Goal: Communication & Community: Answer question/provide support

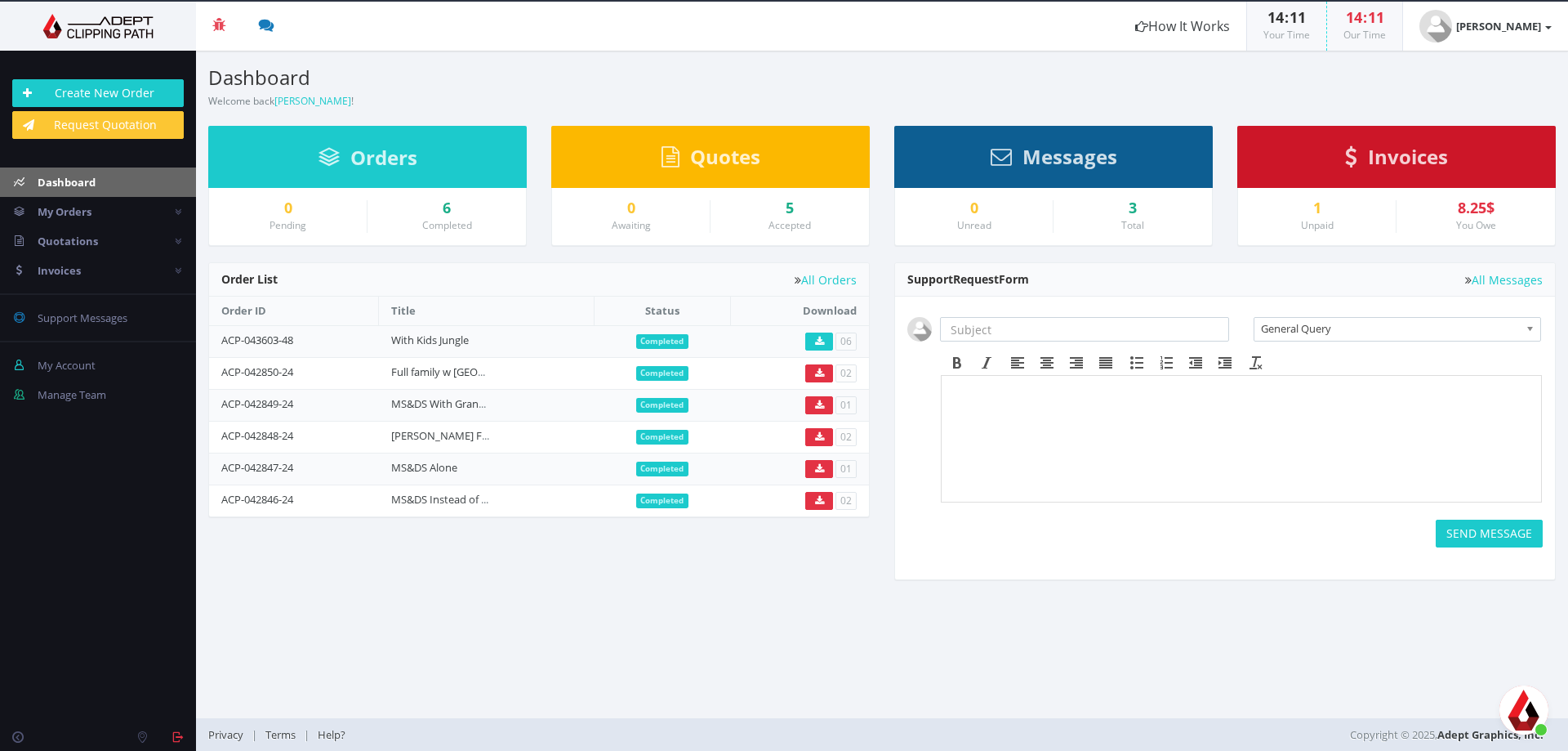
scroll to position [3618, 0]
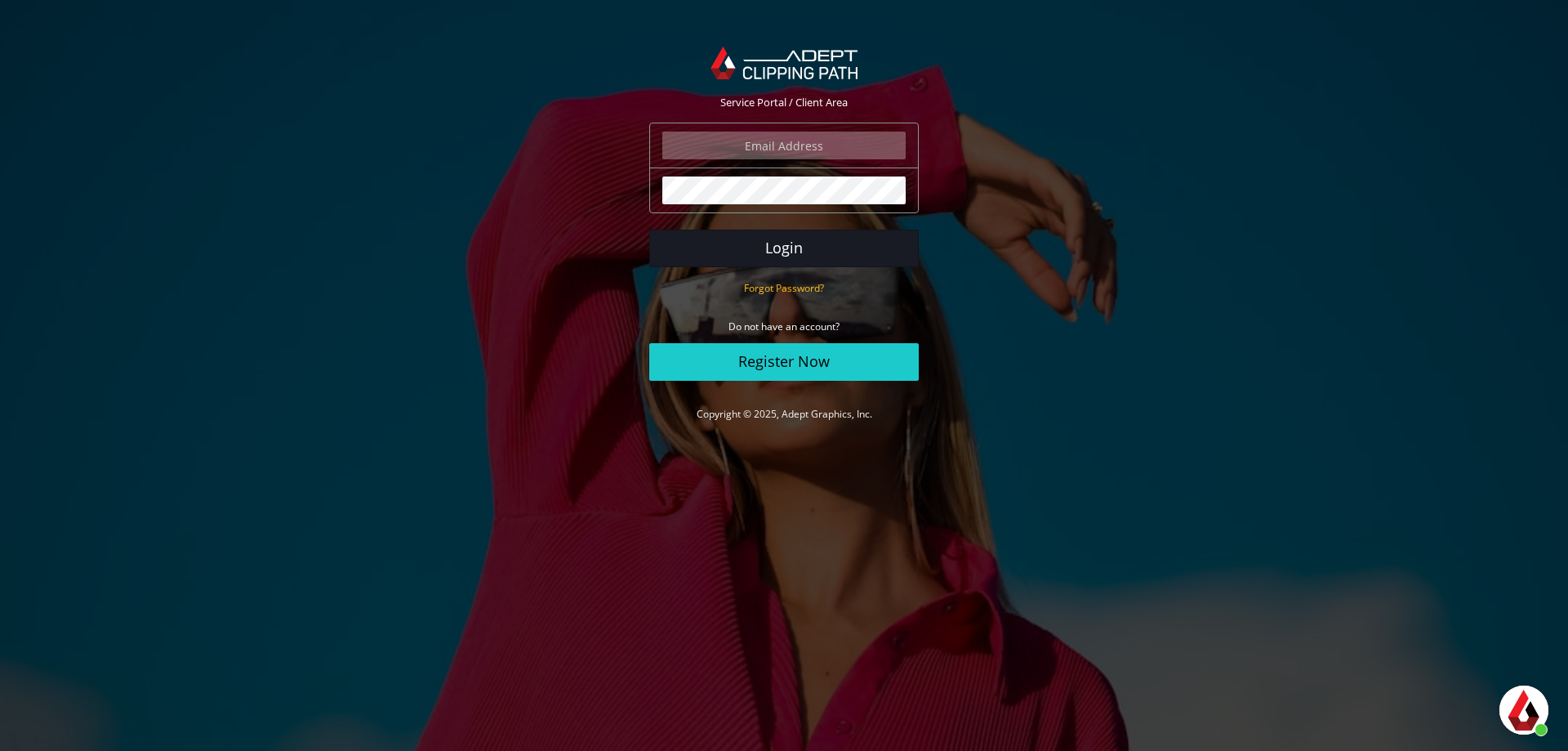
scroll to position [3618, 0]
type input "daniel@terem.com"
click at [767, 238] on button "Login" at bounding box center [784, 249] width 270 height 37
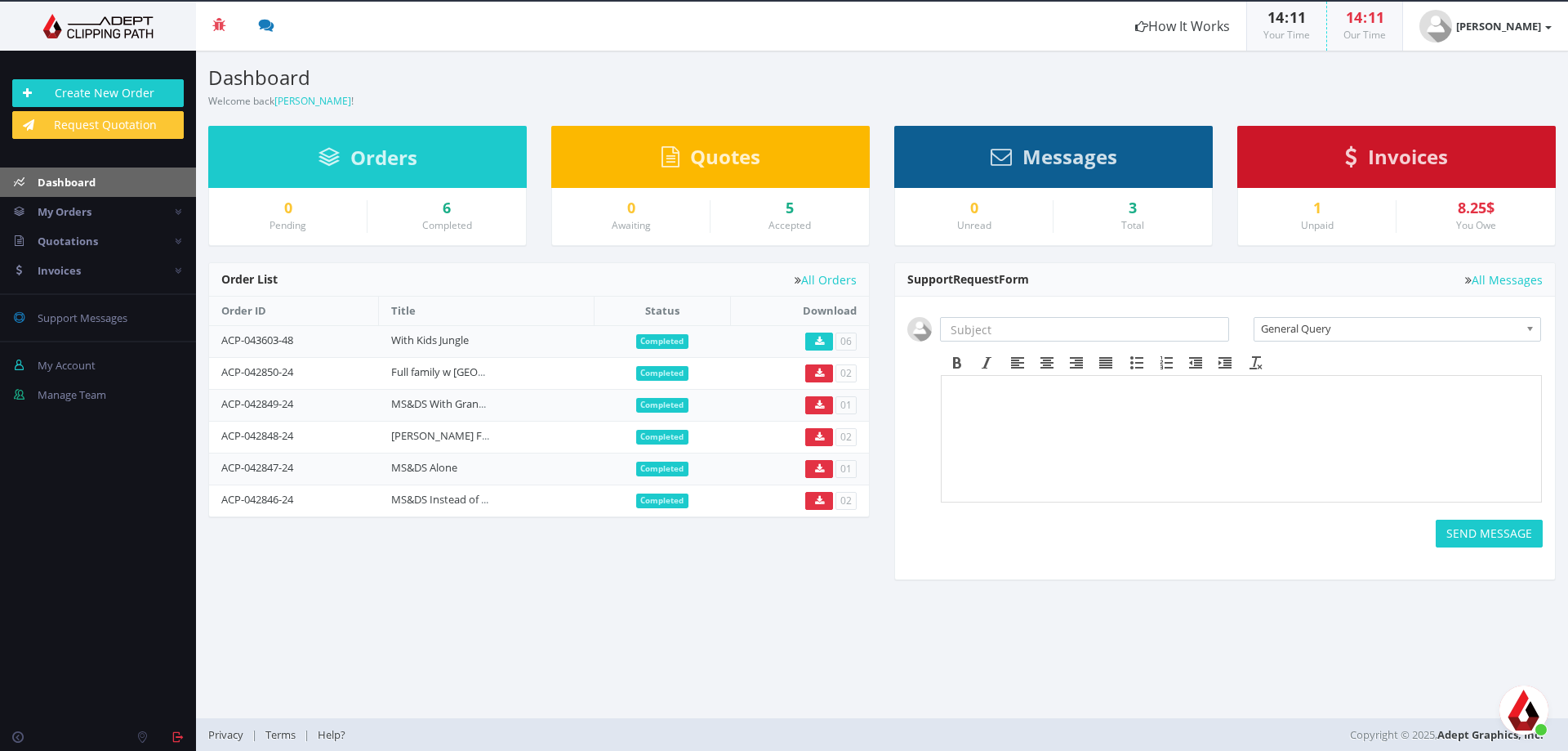
scroll to position [3618, 0]
click at [1007, 169] on div "Messages" at bounding box center [1054, 156] width 319 height 62
click at [1001, 162] on icon at bounding box center [1001, 156] width 21 height 21
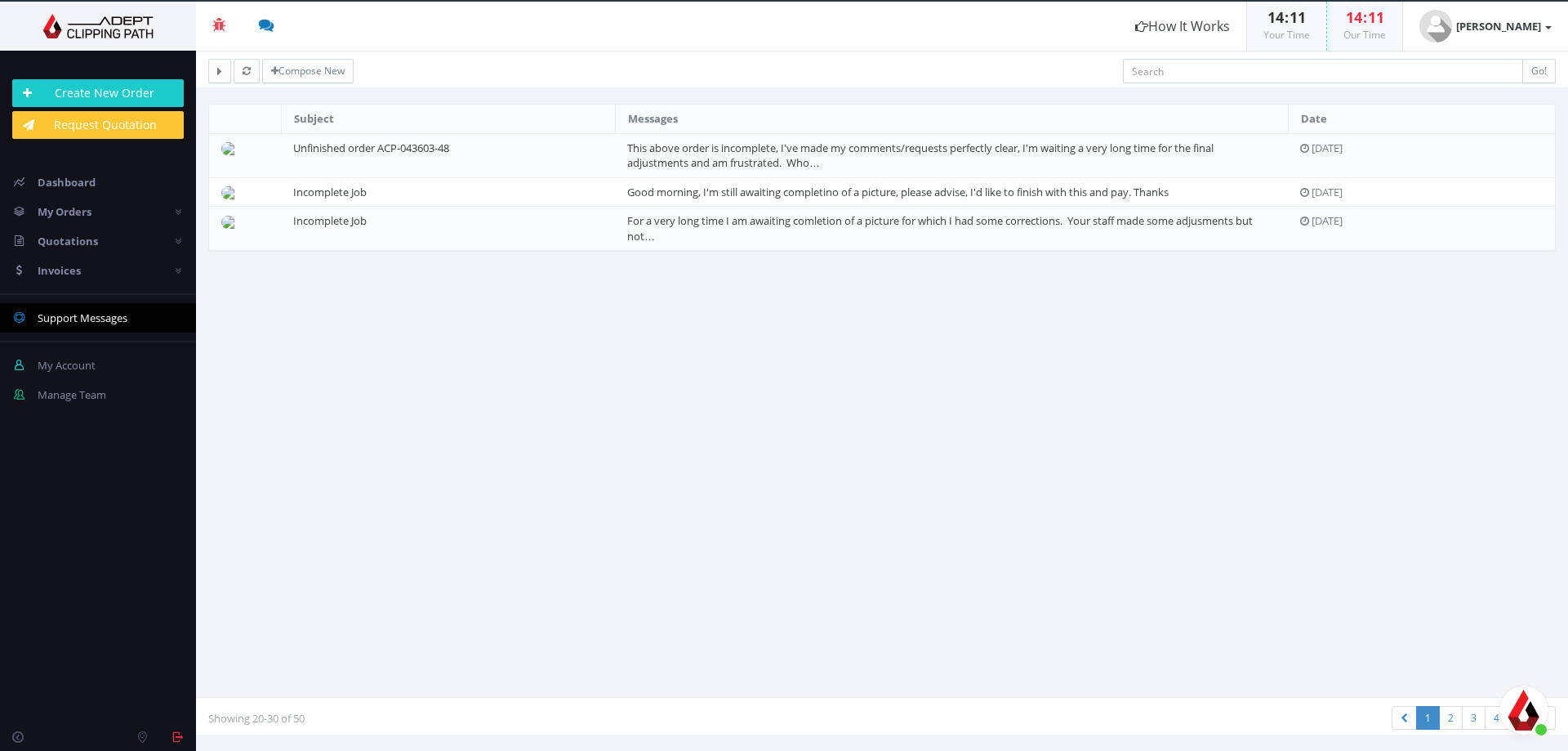
scroll to position [3618, 0]
drag, startPoint x: 458, startPoint y: 145, endPoint x: 280, endPoint y: 160, distance: 178.6
click at [280, 160] on tr "Unfinished order ACP-043603-48 This above order is incomplete, I've made my com…" at bounding box center [882, 155] width 1346 height 44
copy tr "Unfinished order ACP-043603-48"
click at [751, 156] on link "This above order is incomplete, I've made my comments/requests perfectly clear,…" at bounding box center [921, 156] width 587 height 31
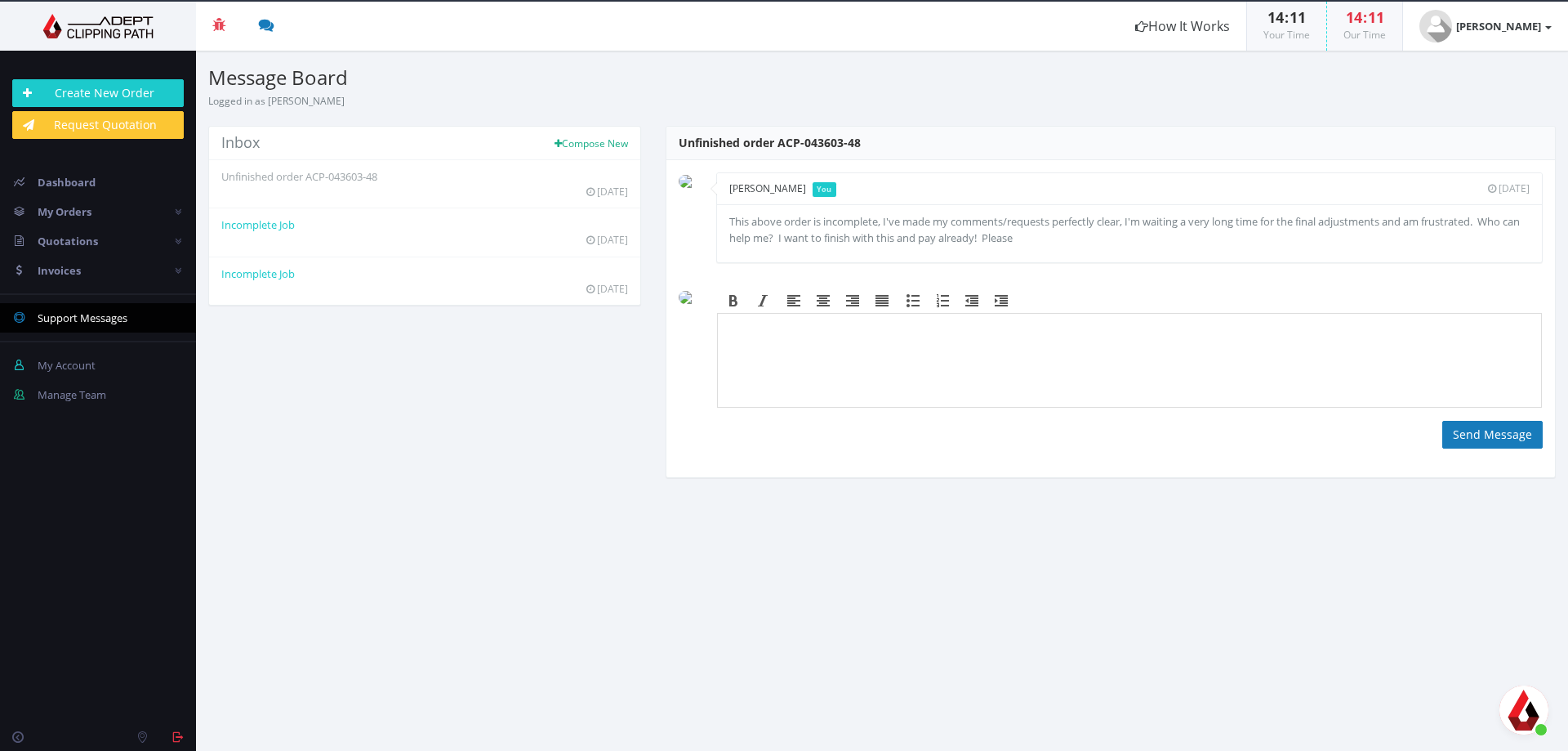
scroll to position [3618, 0]
click at [792, 352] on body at bounding box center [1129, 363] width 811 height 81
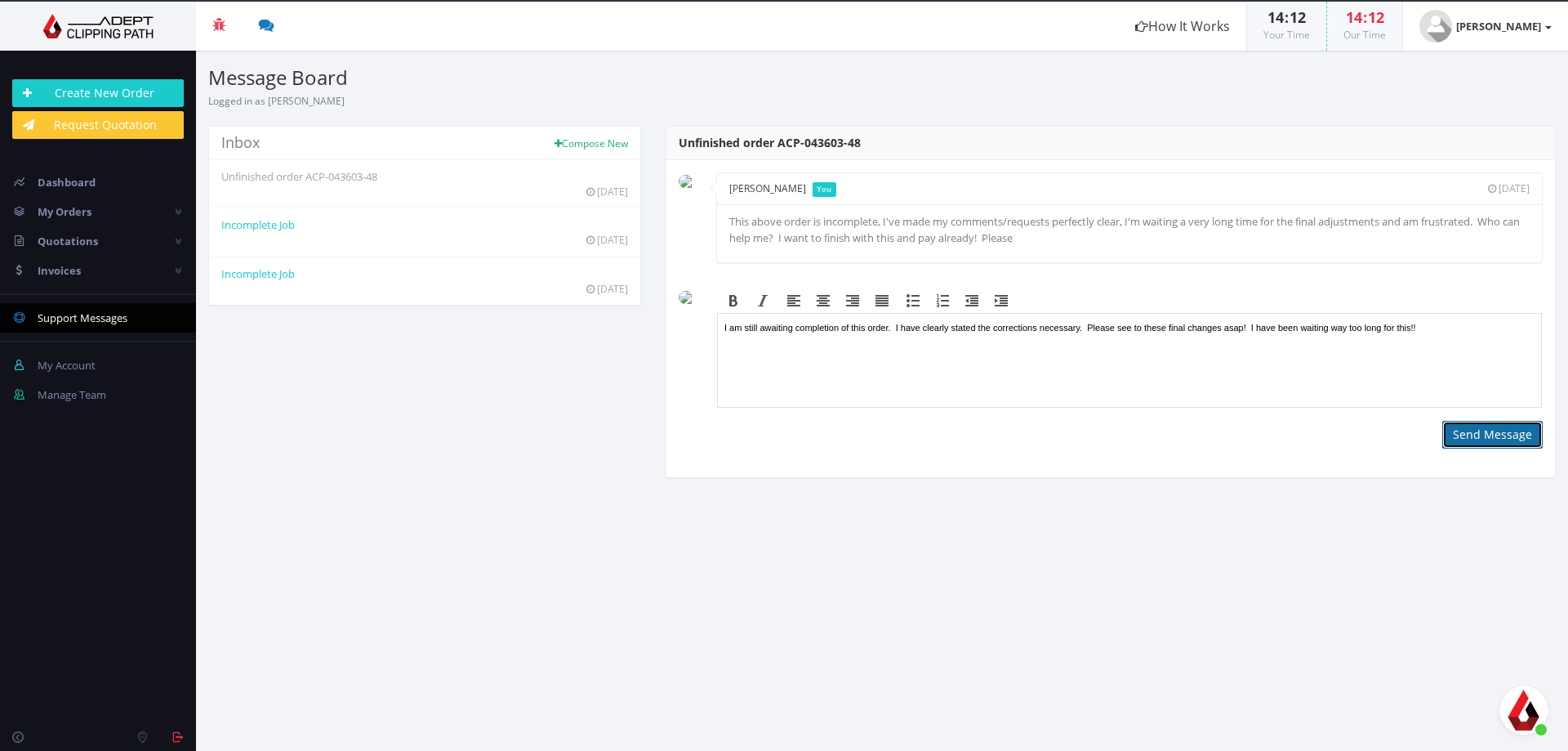
click at [1503, 443] on button "Send Message" at bounding box center [1493, 434] width 100 height 28
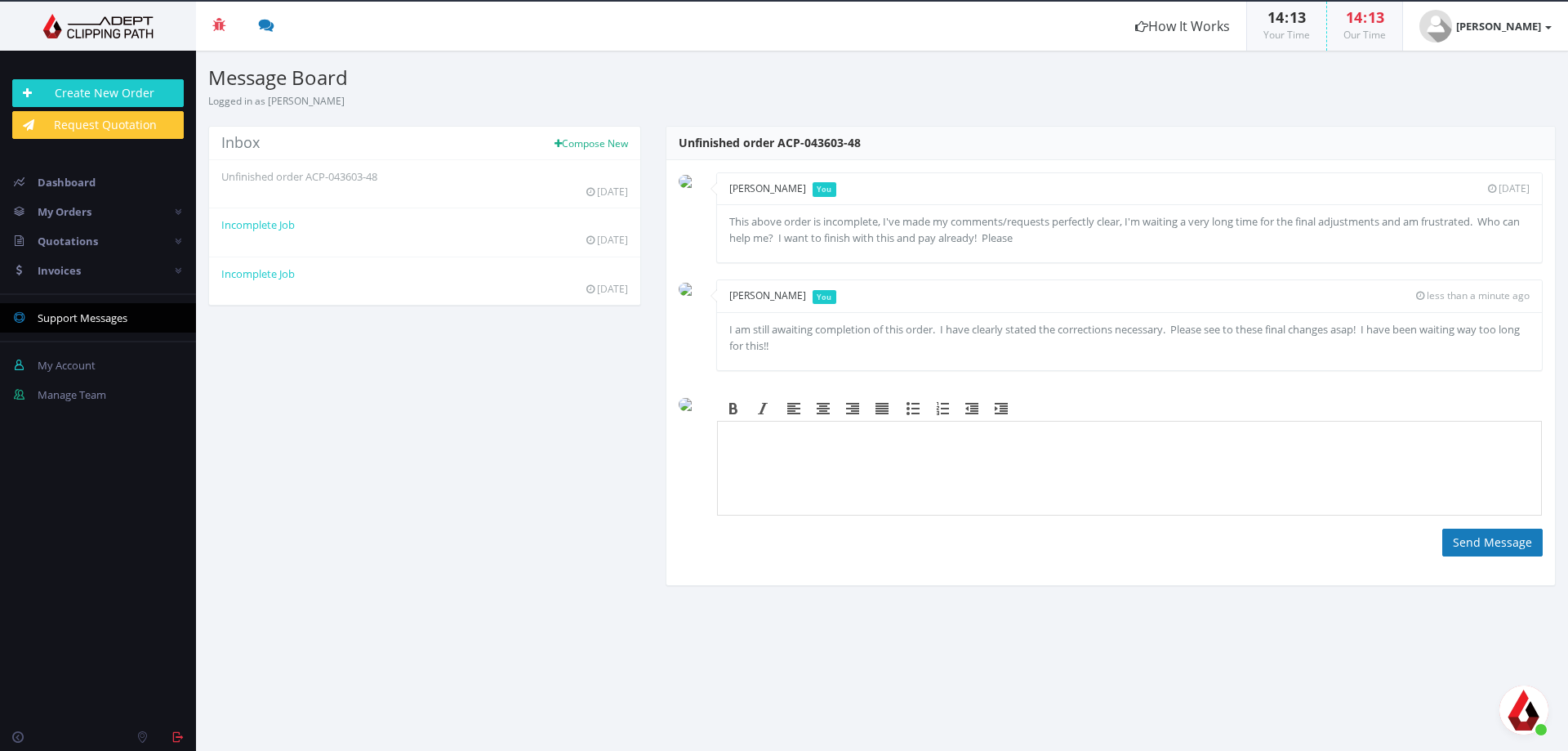
scroll to position [3618, 0]
click at [58, 186] on span "Dashboard" at bounding box center [66, 182] width 58 height 14
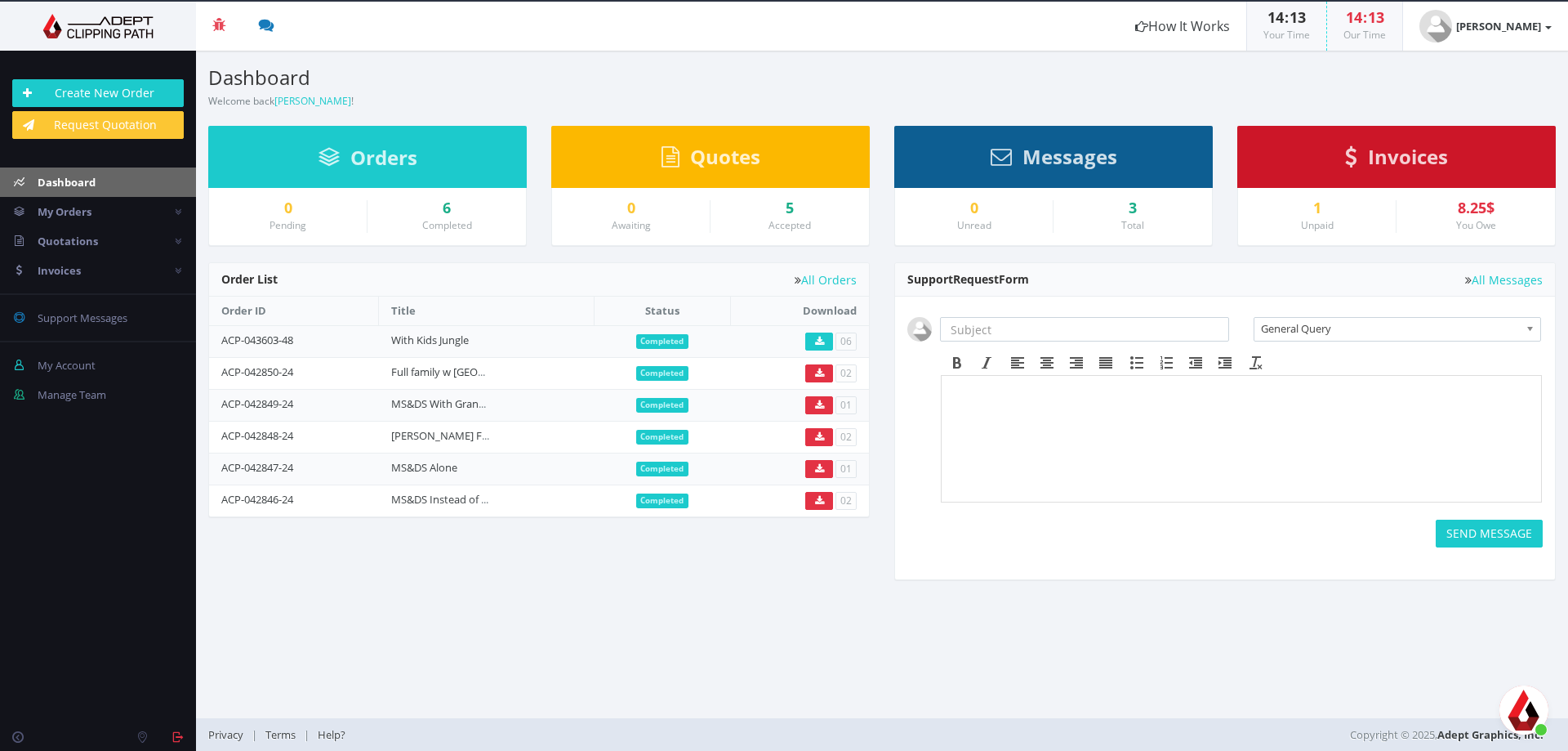
scroll to position [3618, 0]
click at [1030, 156] on span "Messages" at bounding box center [1070, 157] width 95 height 27
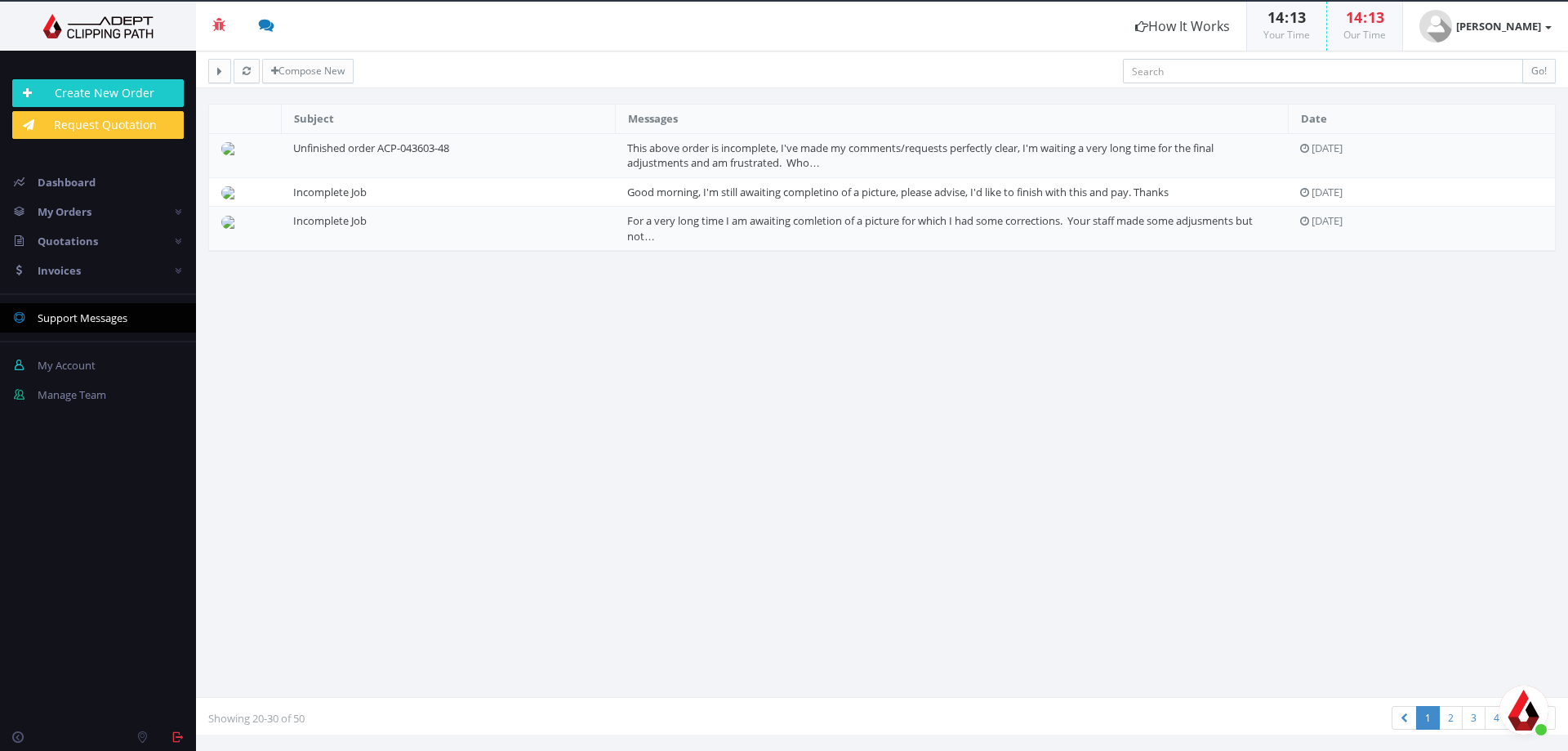
scroll to position [3618, 0]
click at [605, 152] on td "Unfinished order ACP-043603-48" at bounding box center [448, 155] width 334 height 44
click at [684, 150] on link "This above order is incomplete, I've made my comments/requests perfectly clear,…" at bounding box center [921, 156] width 587 height 31
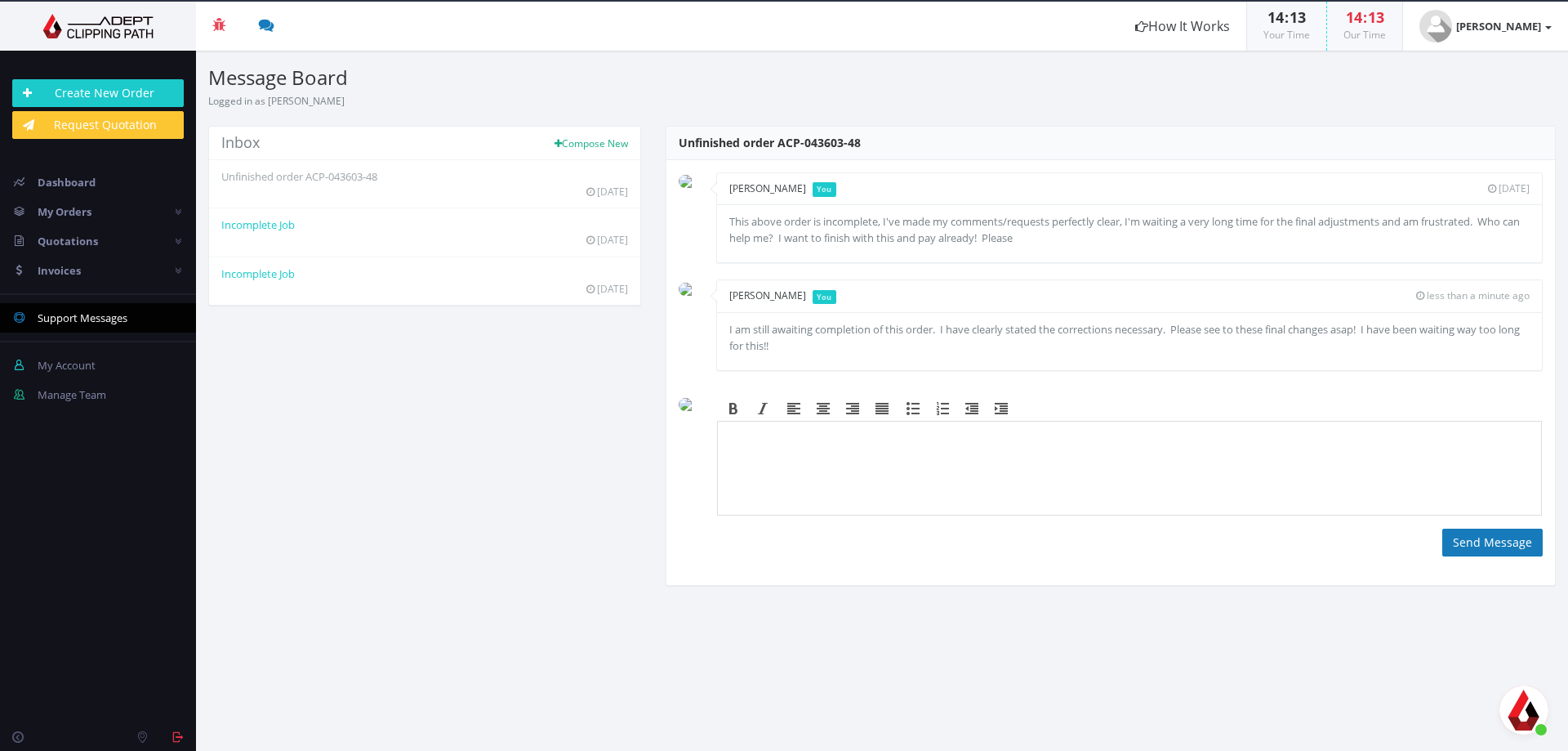
scroll to position [3618, 0]
click at [67, 177] on span "Dashboard" at bounding box center [66, 182] width 58 height 14
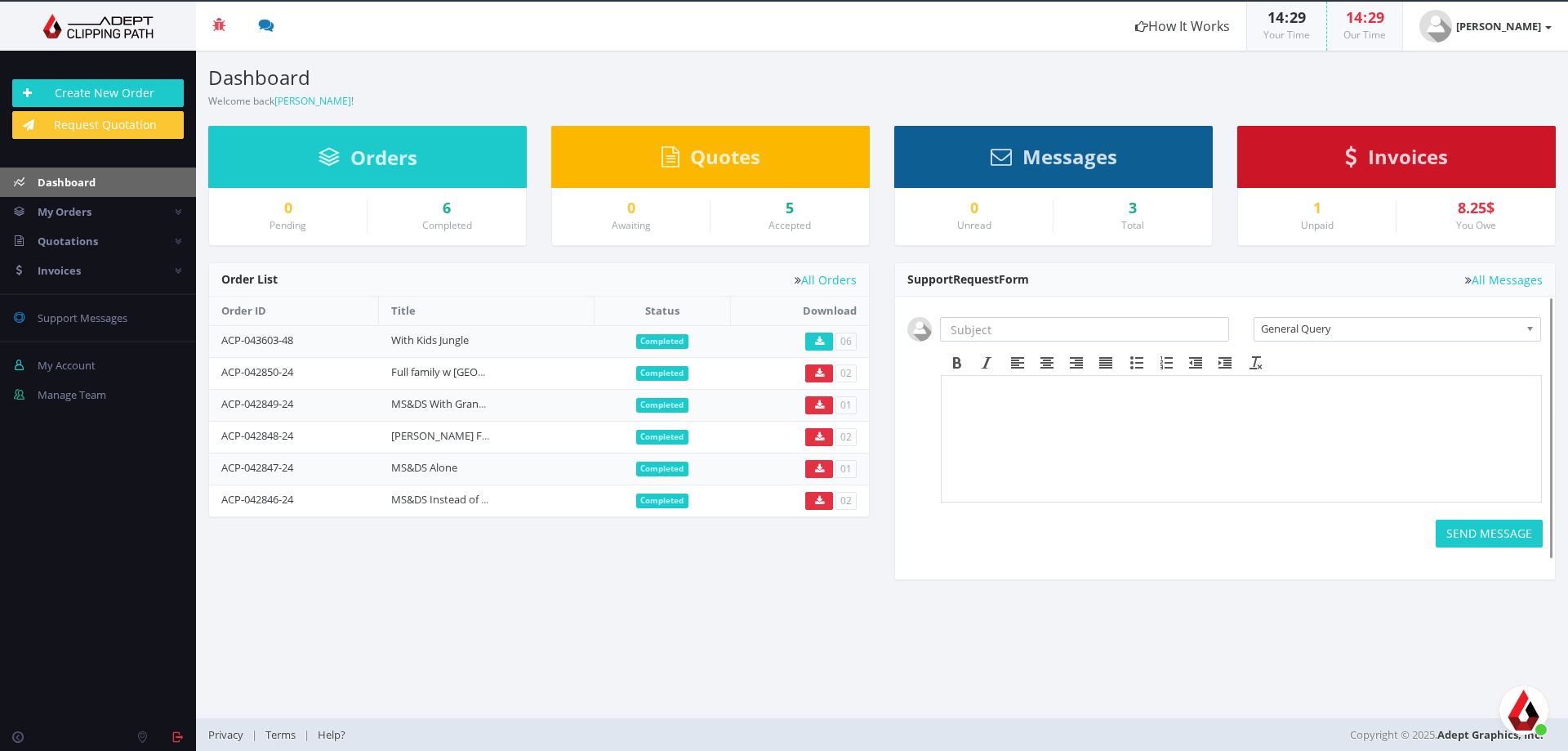
scroll to position [3618, 0]
